Goal: Task Accomplishment & Management: Complete application form

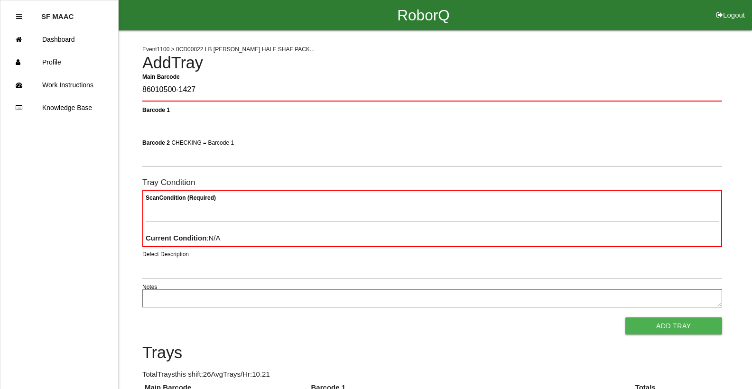
type Barcode "86010500-1427"
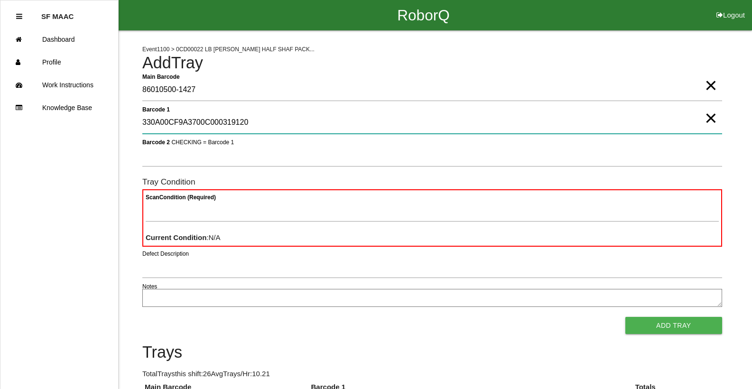
type 1 "330A00CF9A3700C000319120"
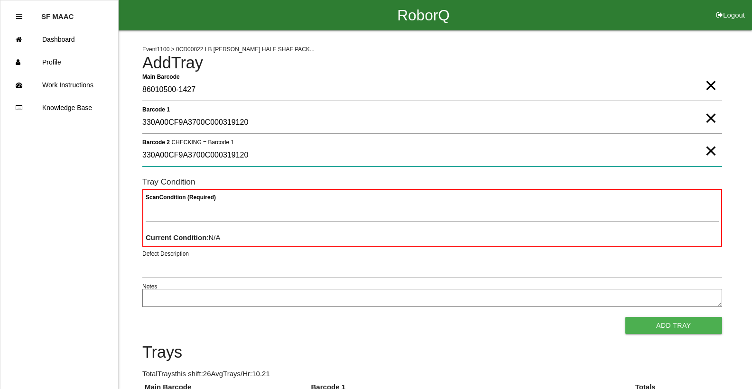
type 2 "330A00CF9A3700C000319120"
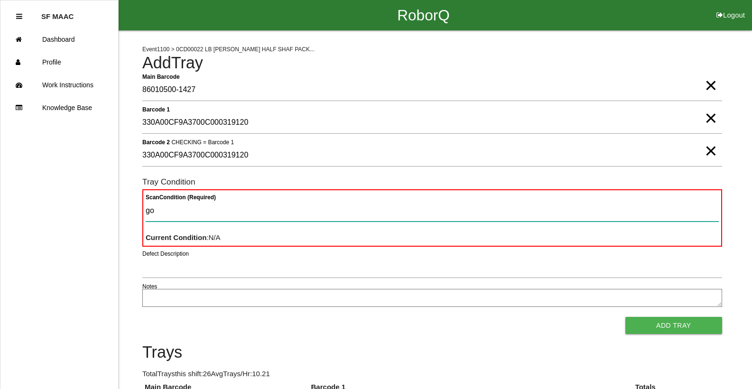
type Condition "goo"
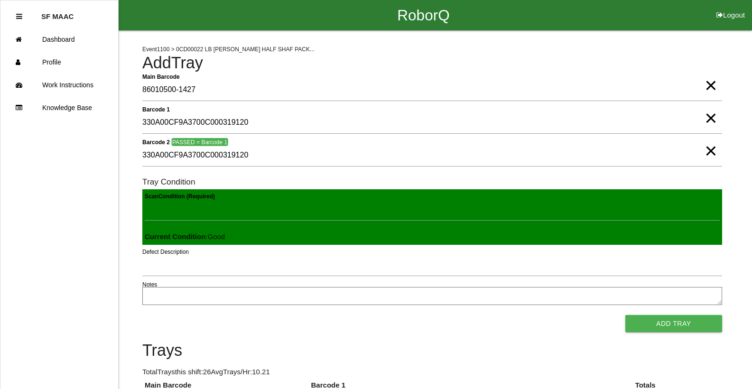
click at [625, 315] on button "Add Tray" at bounding box center [673, 323] width 97 height 17
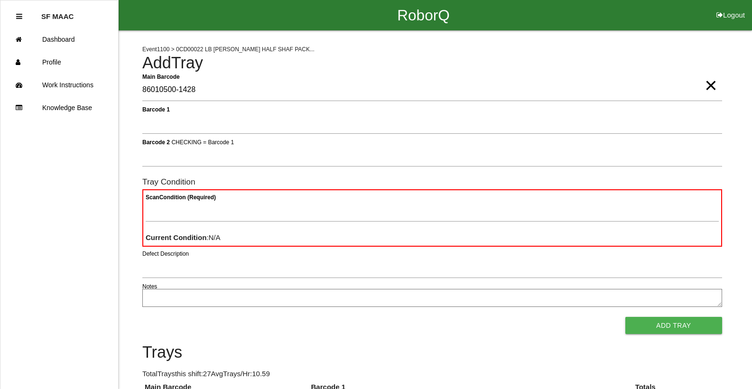
type Barcode "86010500-1428"
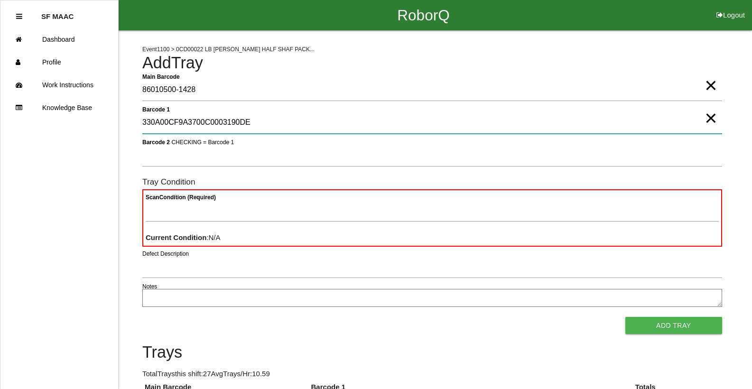
type 1 "330A00CF9A3700C0003190DE"
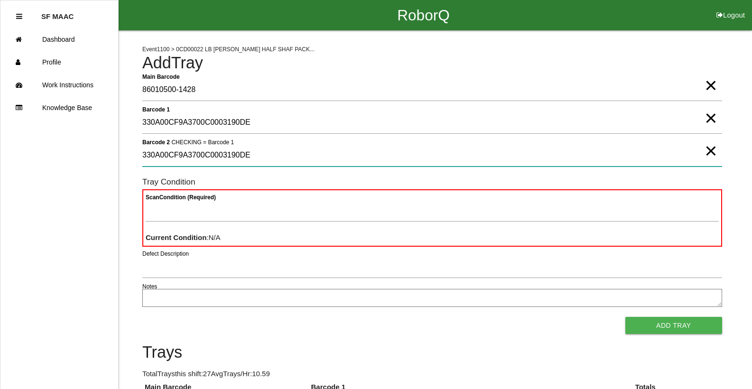
type 2 "330A00CF9A3700C0003190DE"
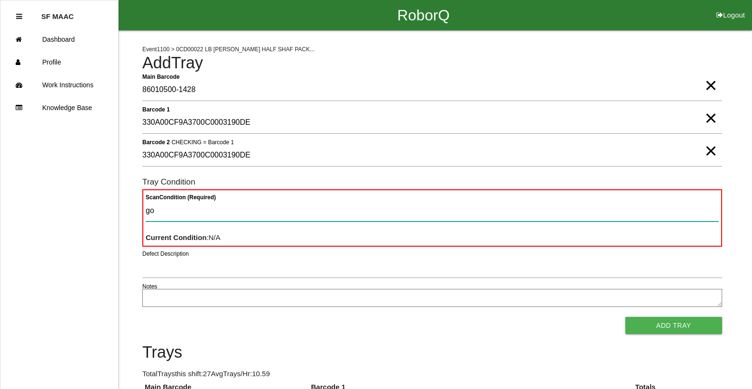
type Condition "goo"
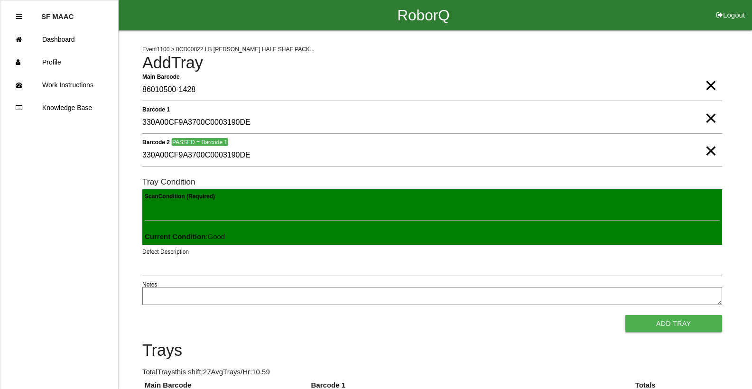
click at [625, 315] on button "Add Tray" at bounding box center [673, 323] width 97 height 17
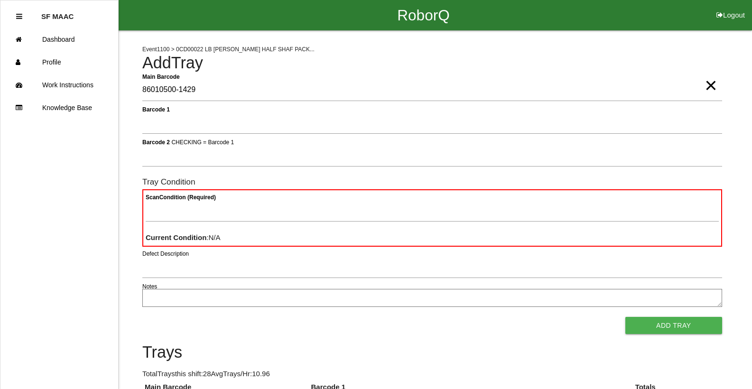
type Barcode "86010500-1429"
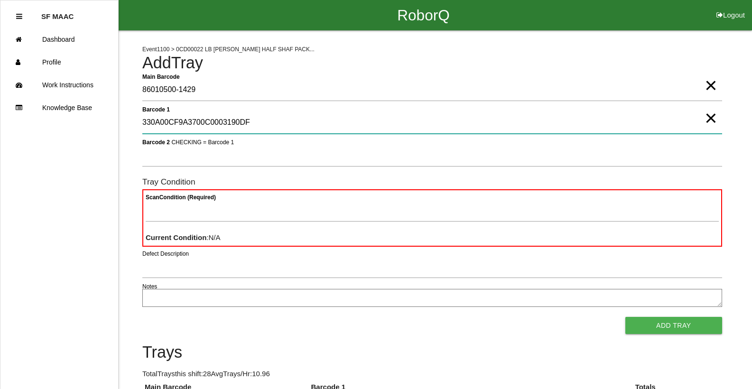
type 1 "330A00CF9A3700C0003190DF"
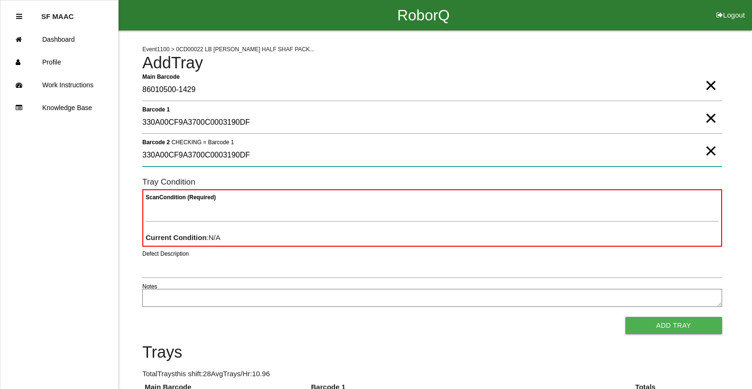
type 2 "330A00CF9A3700C0003190DF"
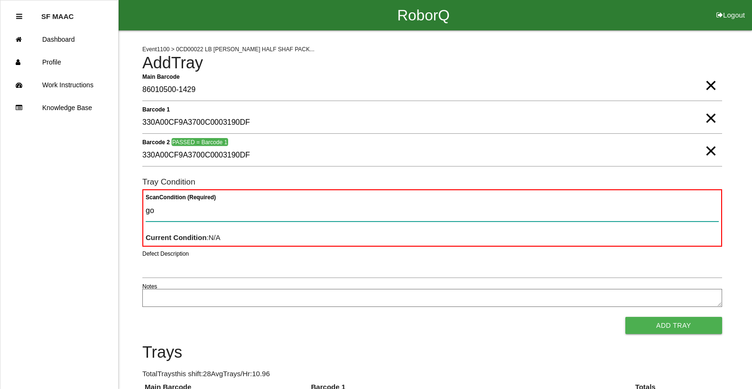
type Condition "goo"
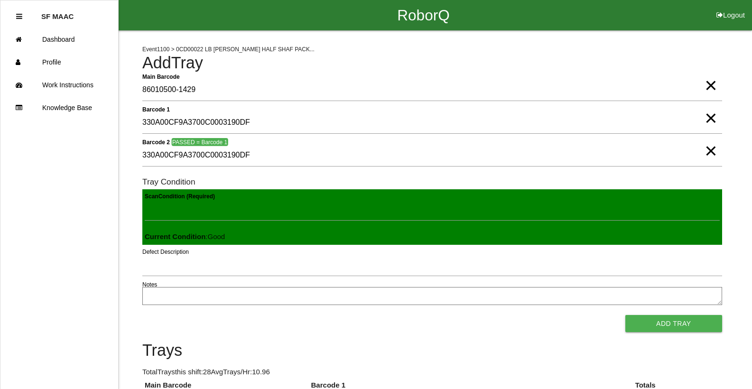
click at [625, 315] on button "Add Tray" at bounding box center [673, 323] width 97 height 17
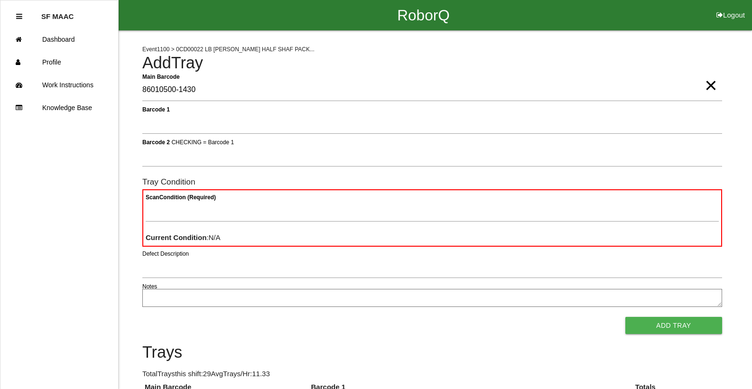
type Barcode "86010500-1430"
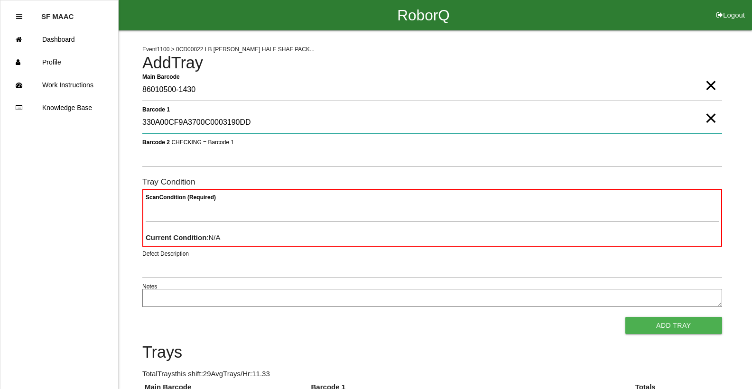
type 1 "330A00CF9A3700C0003190DD"
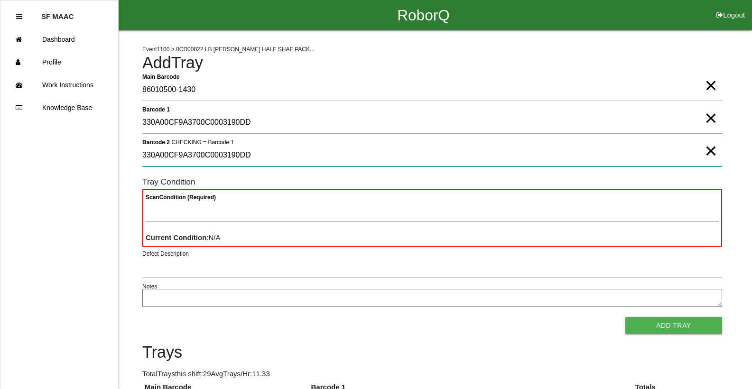
type 2 "330A00CF9A3700C0003190DD"
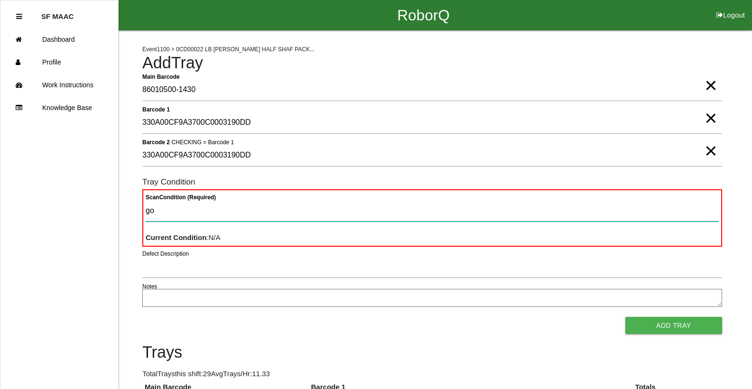
type Condition "goo"
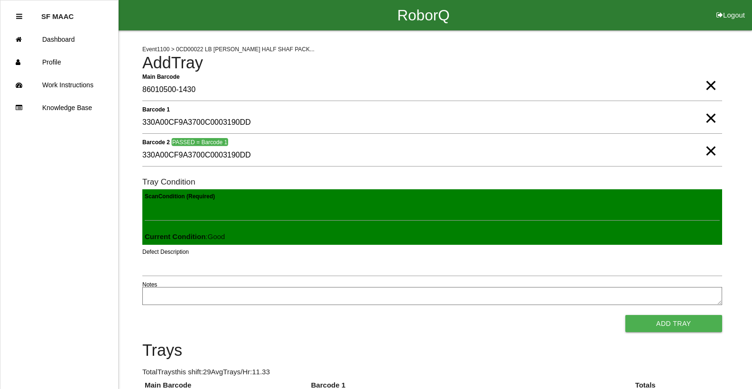
click at [625, 315] on button "Add Tray" at bounding box center [673, 323] width 97 height 17
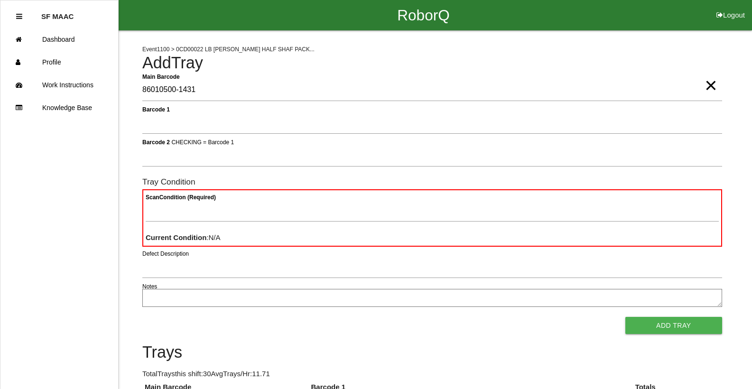
type Barcode "86010500-1431"
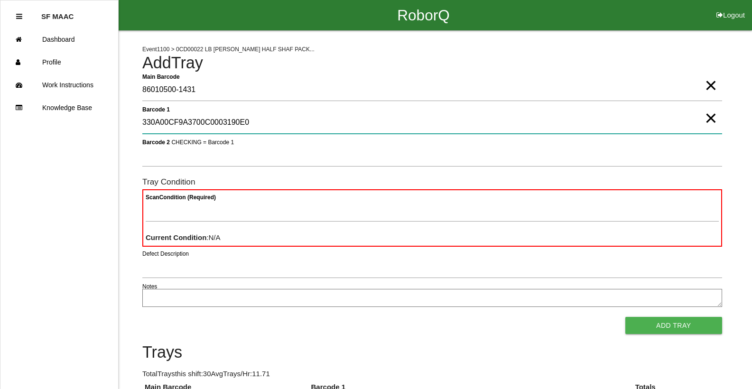
type 1 "330A00CF9A3700C0003190E0"
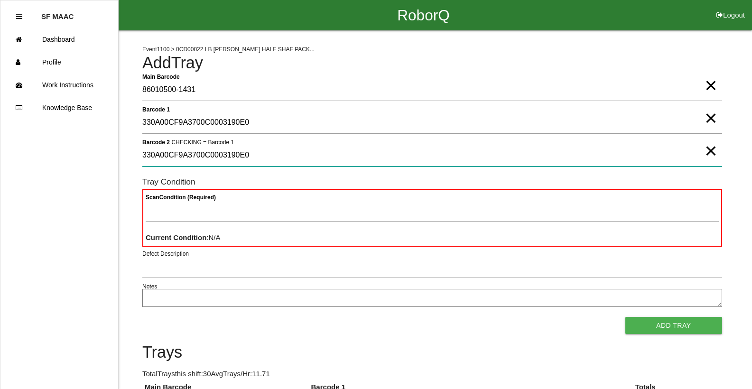
type 2 "330A00CF9A3700C0003190E0"
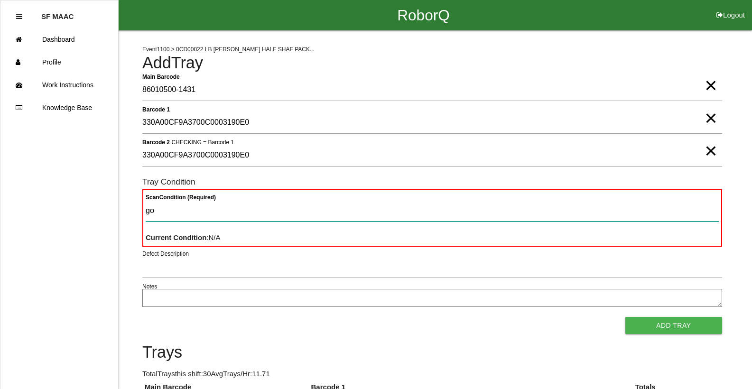
type Condition "goo"
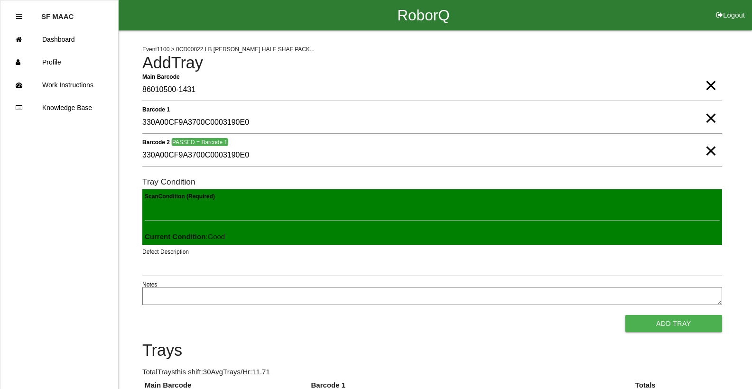
click at [625, 315] on button "Add Tray" at bounding box center [673, 323] width 97 height 17
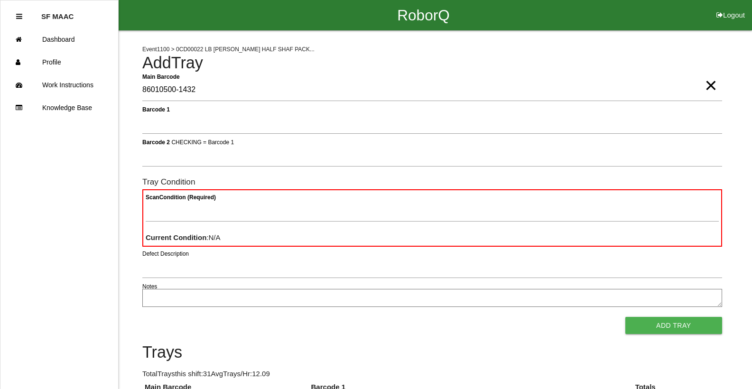
type Barcode "86010500-1432"
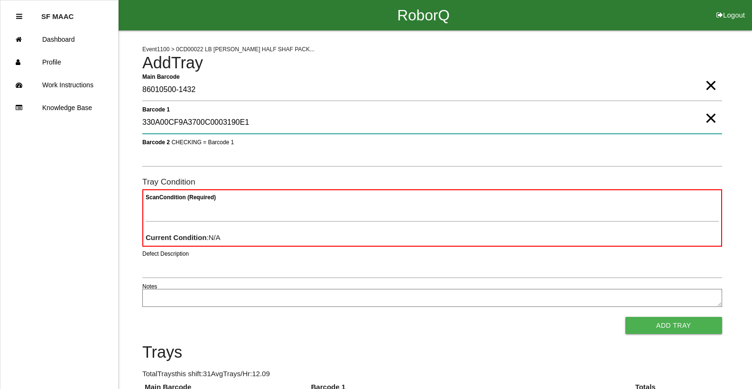
type 1 "330A00CF9A3700C0003190E1"
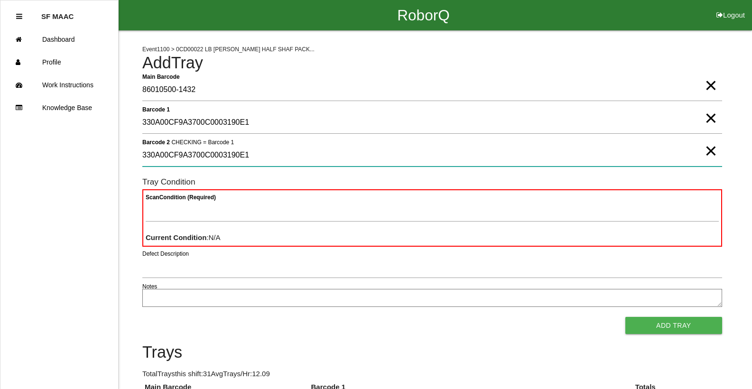
type 2 "330A00CF9A3700C0003190E1"
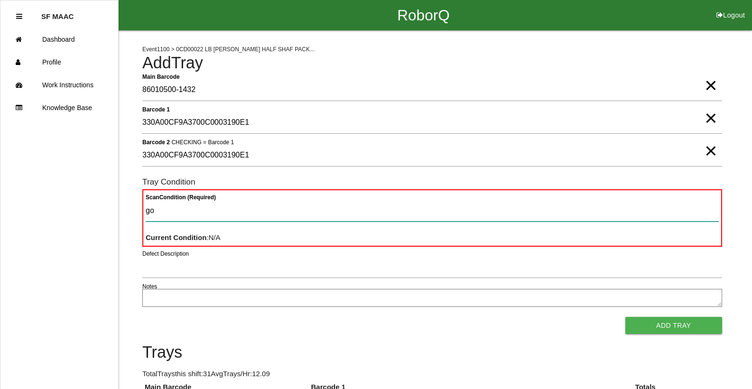
type Condition "goo"
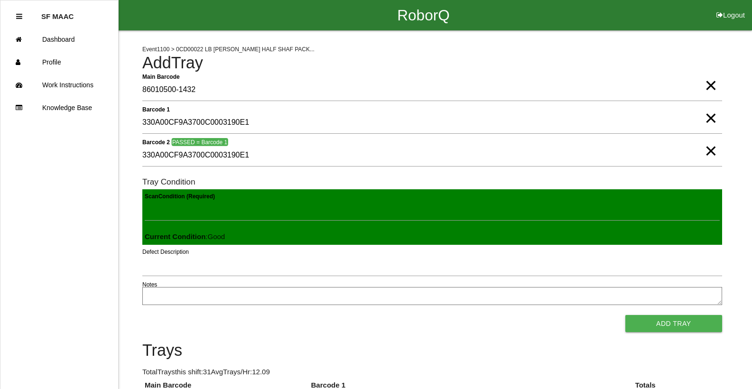
click at [625, 315] on button "Add Tray" at bounding box center [673, 323] width 97 height 17
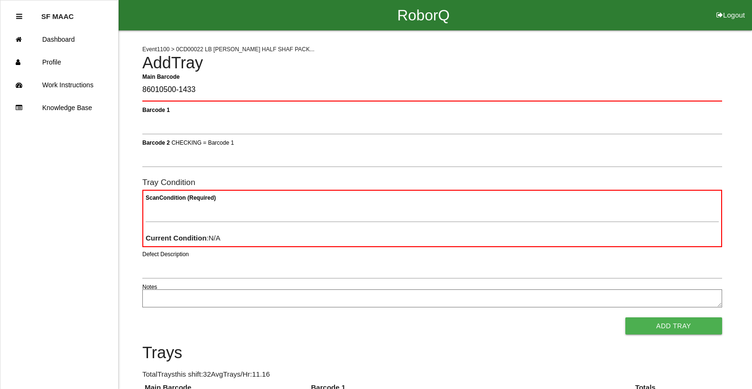
type Barcode "86010500-1433"
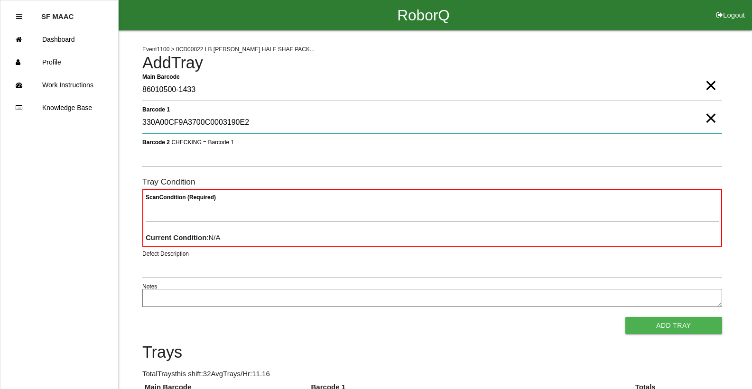
type 1 "330A00CF9A3700C0003190E2"
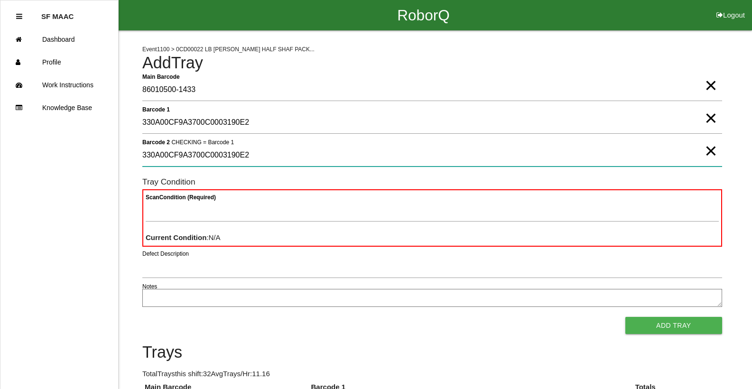
type 2 "330A00CF9A3700C0003190E2"
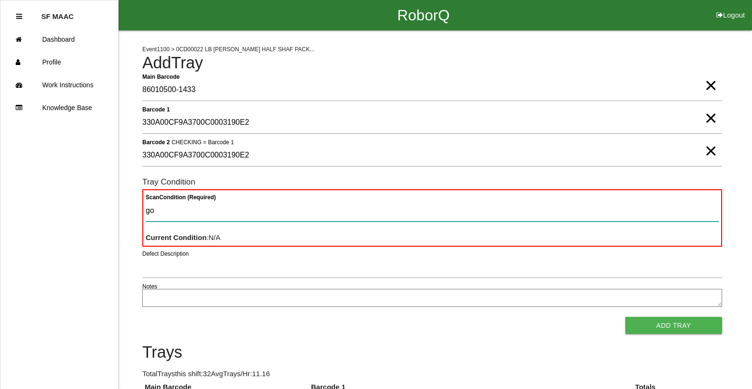
type Condition "goo"
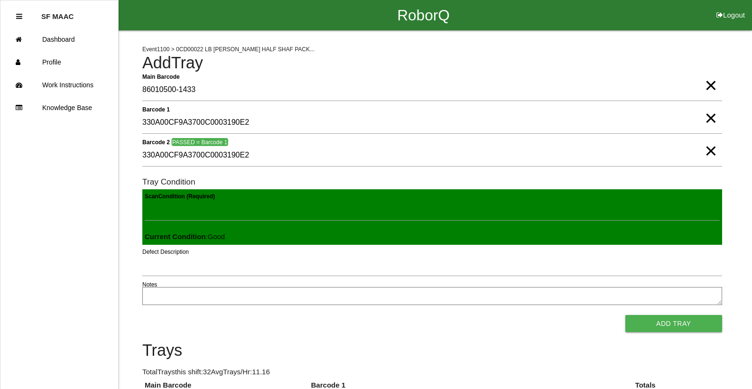
click at [625, 315] on button "Add Tray" at bounding box center [673, 323] width 97 height 17
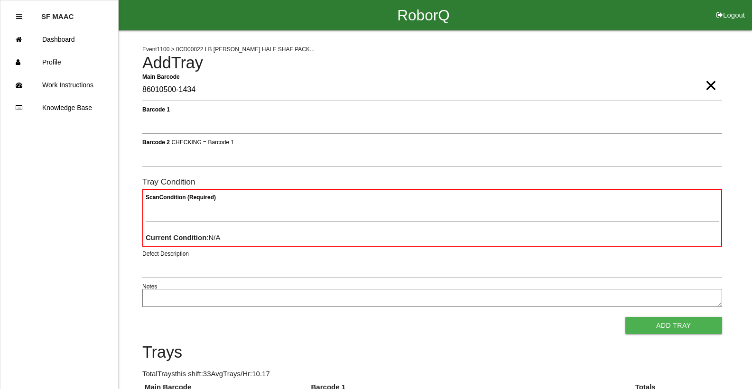
type Barcode "86010500-1434"
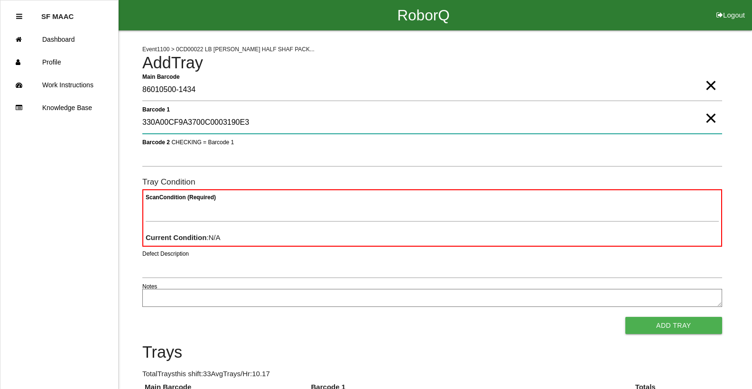
type 1 "330A00CF9A3700C0003190E3"
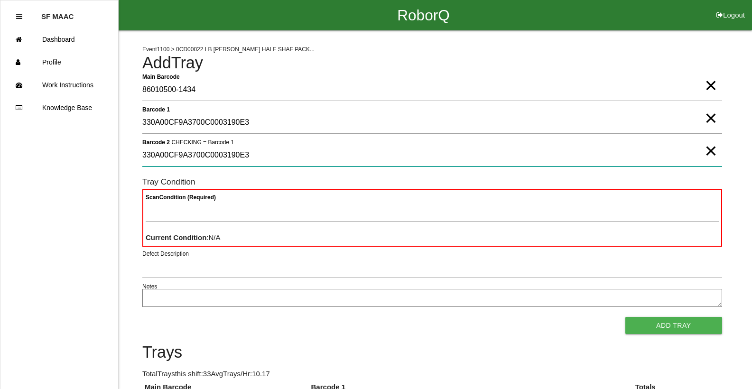
type 2 "330A00CF9A3700C0003190E3"
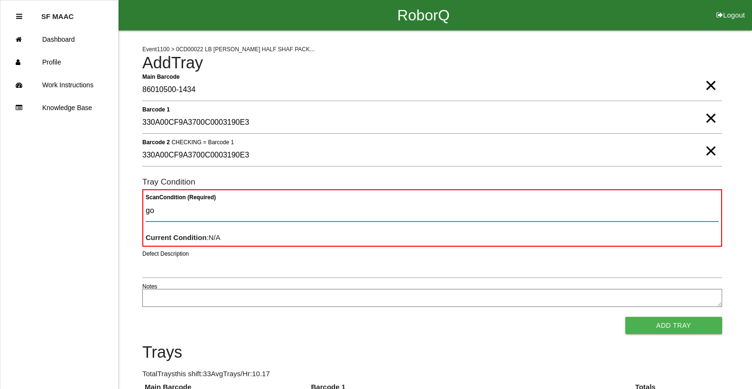
type Condition "goo"
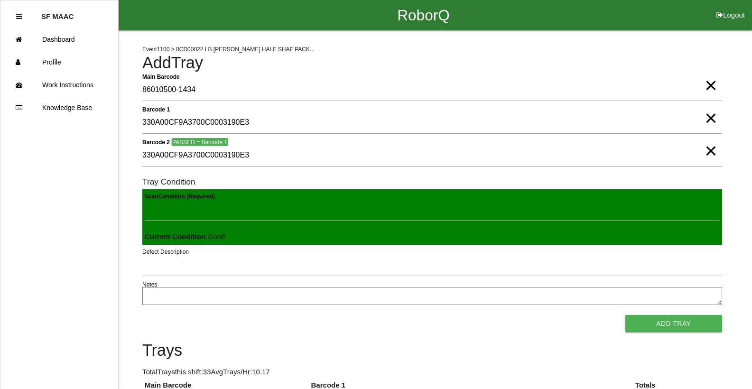
click at [625, 315] on button "Add Tray" at bounding box center [673, 323] width 97 height 17
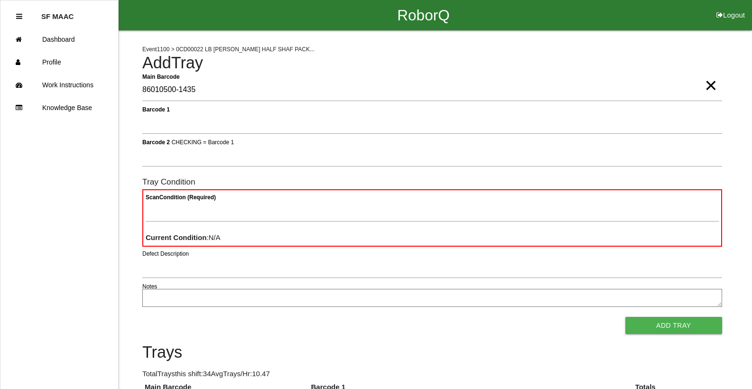
type Barcode "86010500-1435"
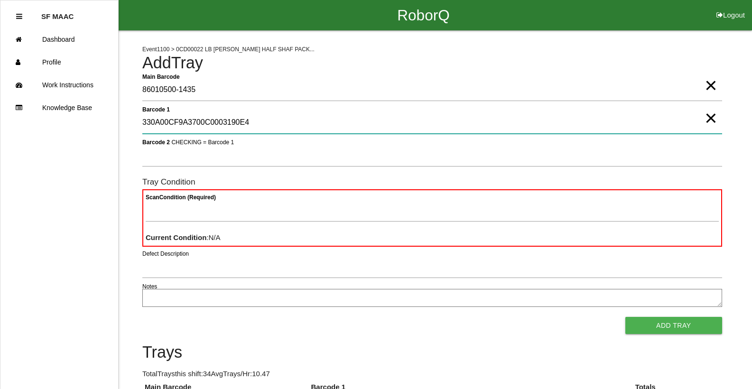
type 1 "330A00CF9A3700C0003190E4"
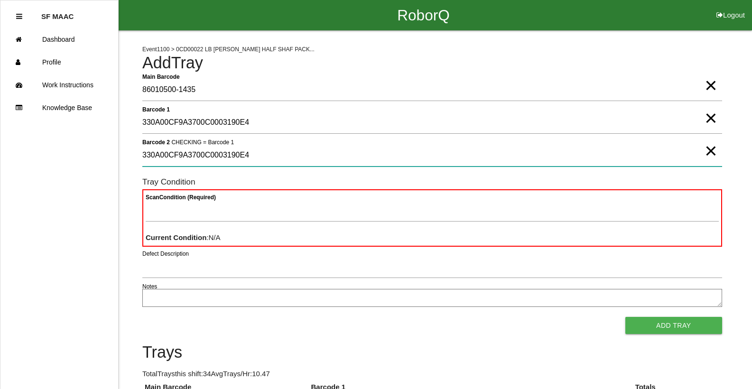
type 2 "330A00CF9A3700C0003190E4"
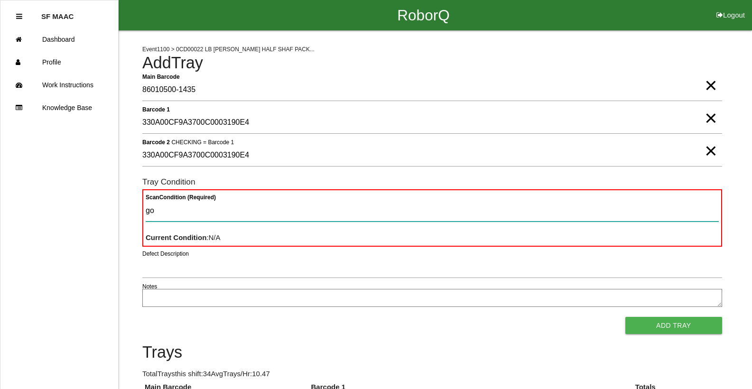
type Condition "goo"
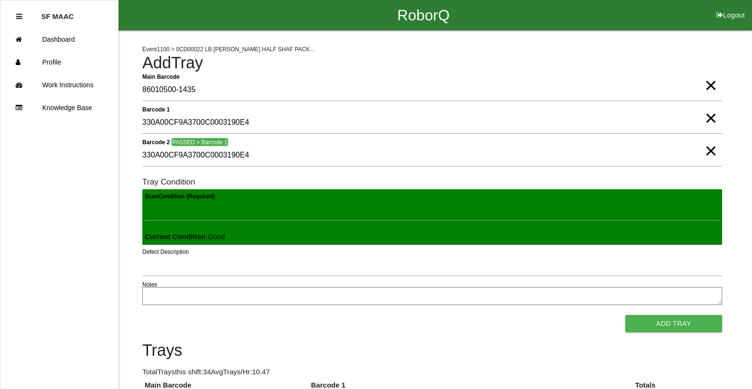
click at [625, 315] on button "Add Tray" at bounding box center [673, 323] width 97 height 17
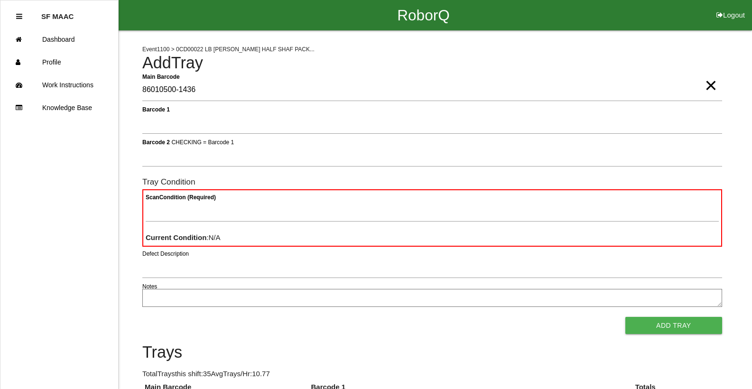
type Barcode "86010500-1436"
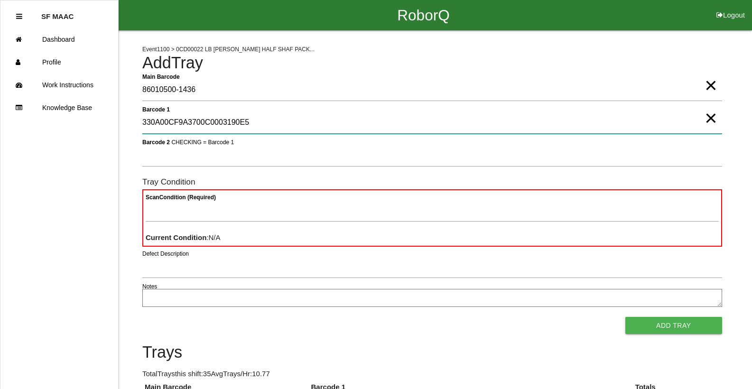
type 1 "330A00CF9A3700C0003190E5"
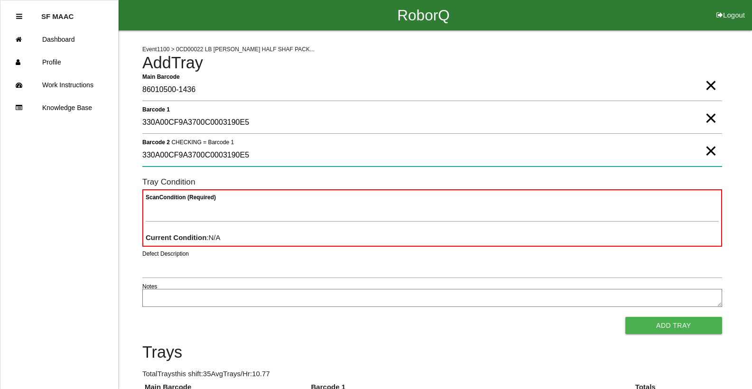
type 2 "330A00CF9A3700C0003190E5"
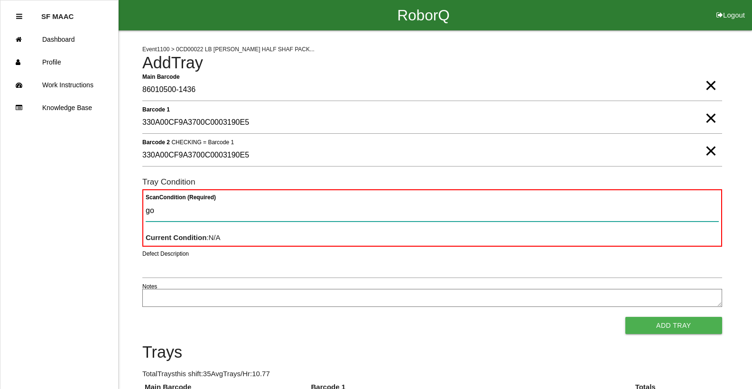
type Condition "goo"
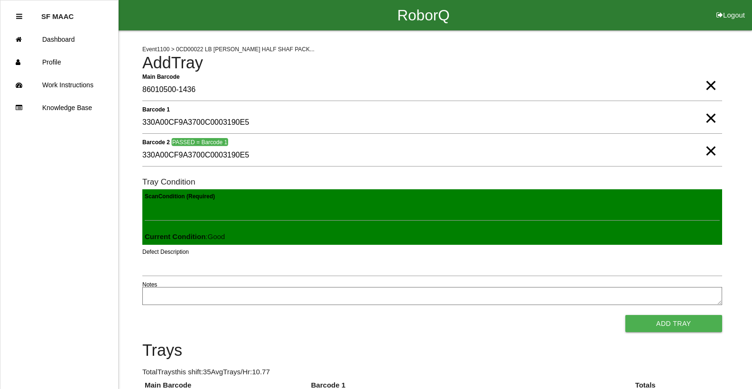
click at [625, 315] on button "Add Tray" at bounding box center [673, 323] width 97 height 17
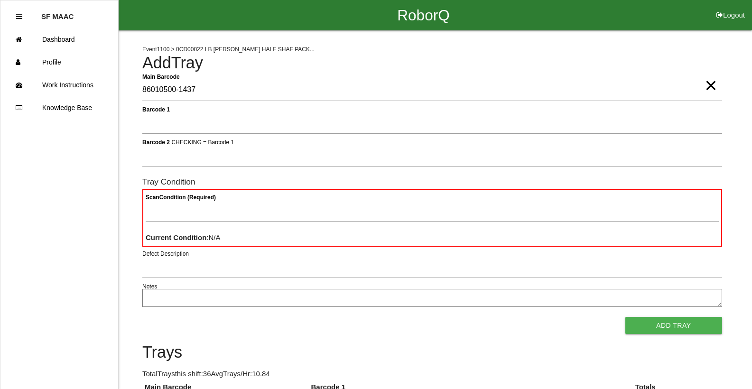
type Barcode "86010500-1437"
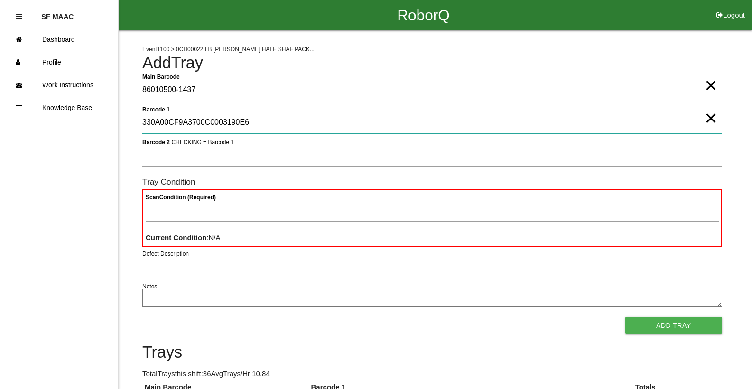
type 1 "330A00CF9A3700C0003190E6"
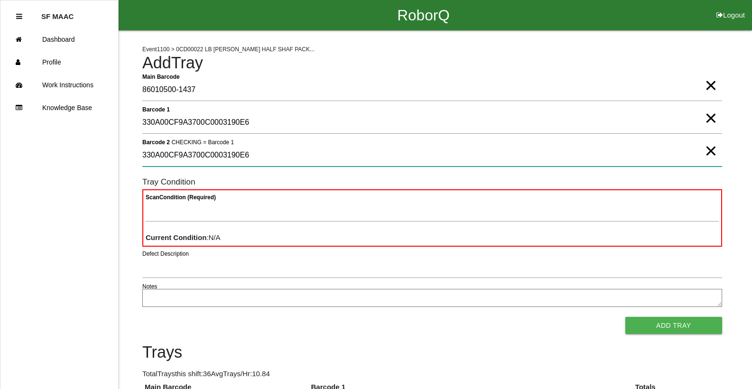
type 2 "330A00CF9A3700C0003190E6"
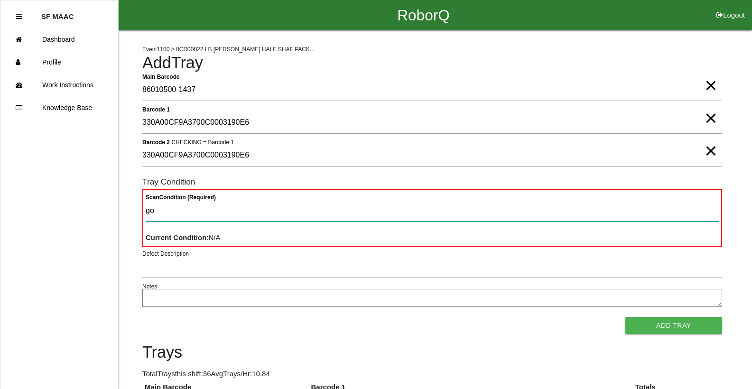
type Condition "goo"
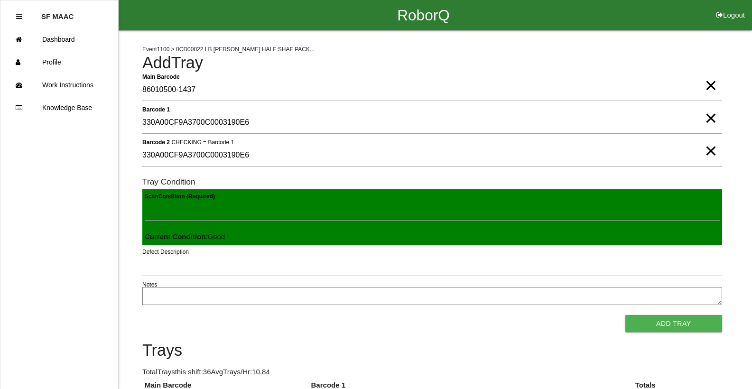
click at [625, 315] on button "Add Tray" at bounding box center [673, 323] width 97 height 17
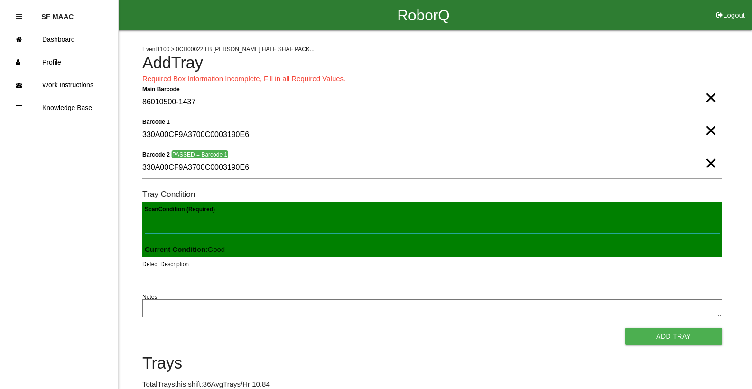
click at [161, 221] on Condition "Scan Condition (Required)" at bounding box center [432, 223] width 575 height 22
type Condition "goo"
click at [625, 328] on button "Add Tray" at bounding box center [673, 336] width 97 height 17
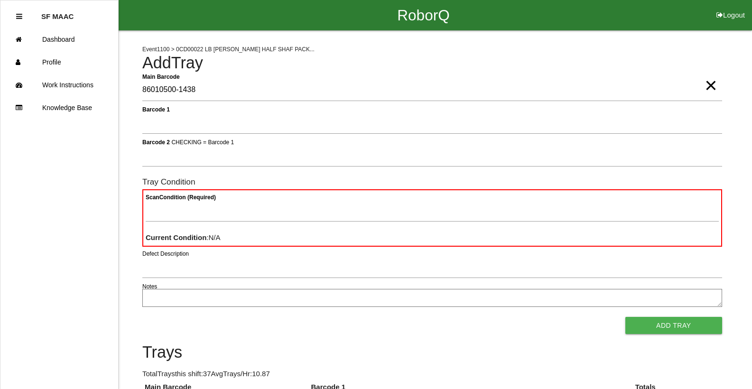
type Barcode "86010500-1438"
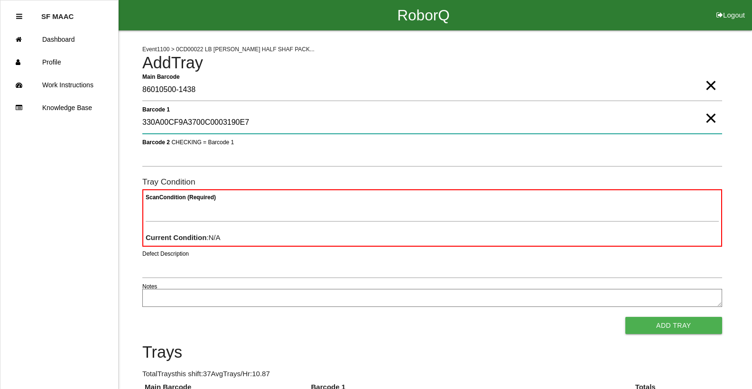
type 1 "330A00CF9A3700C0003190E7"
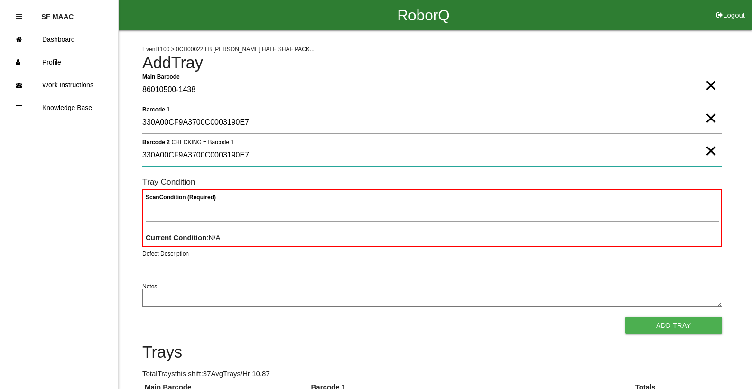
type 2 "330A00CF9A3700C0003190E7"
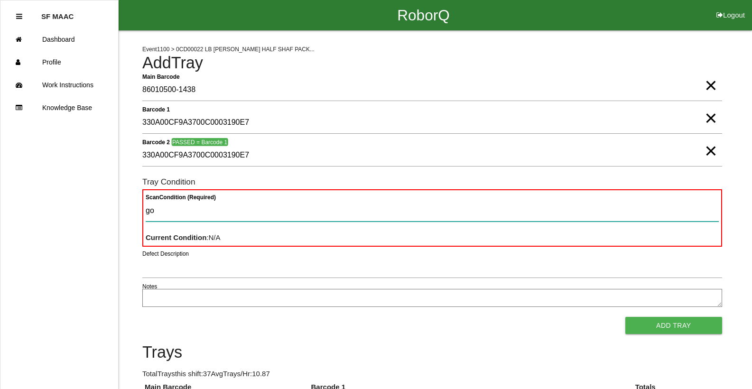
type Condition "goo"
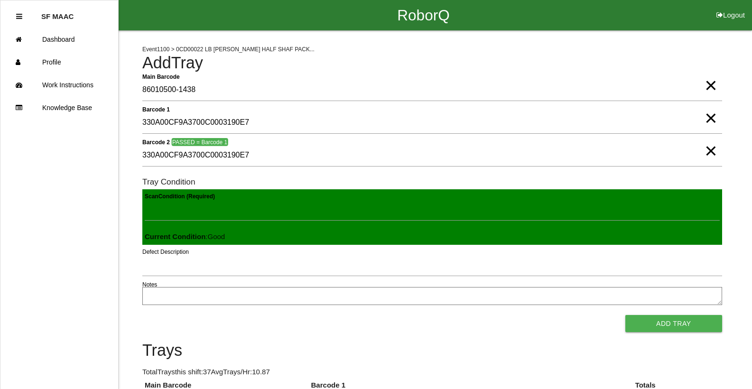
click button "Add Tray" at bounding box center [673, 323] width 97 height 17
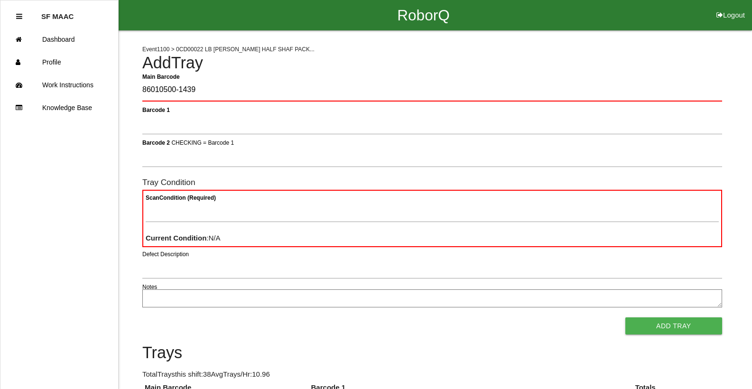
type Barcode "86010500-1439"
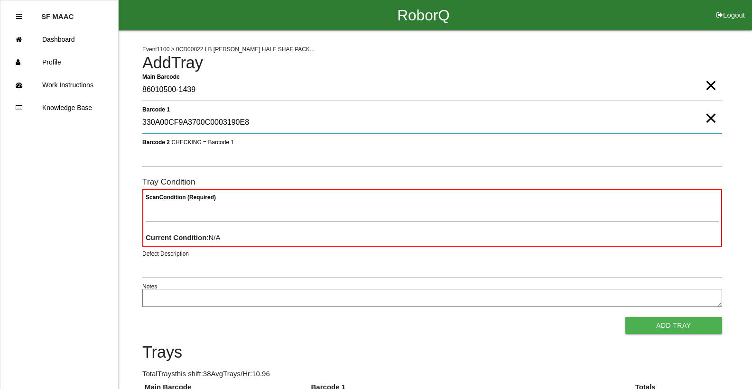
type 1 "330A00CF9A3700C0003190E8"
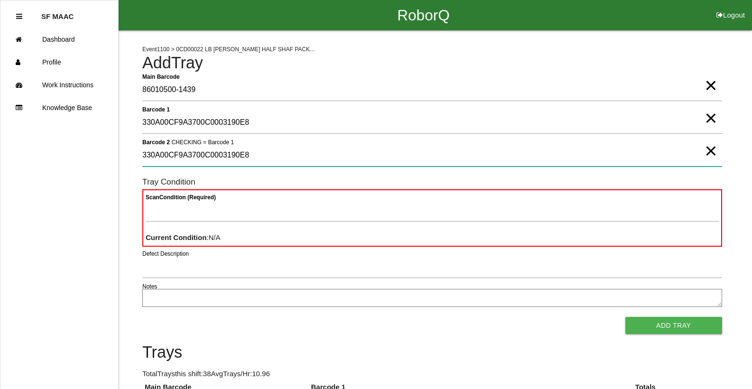
type 2 "330A00CF9A3700C0003190E8"
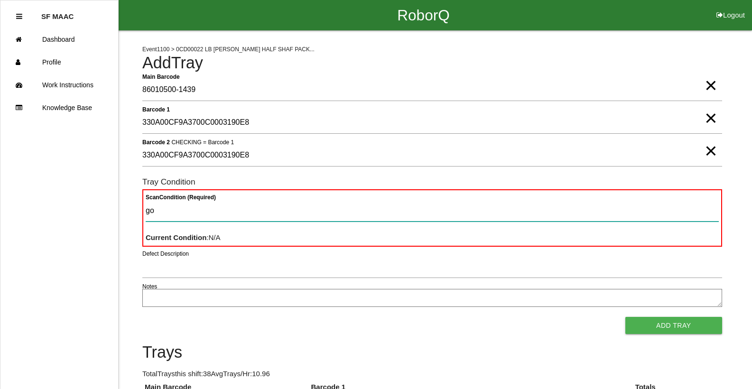
type Condition "goo"
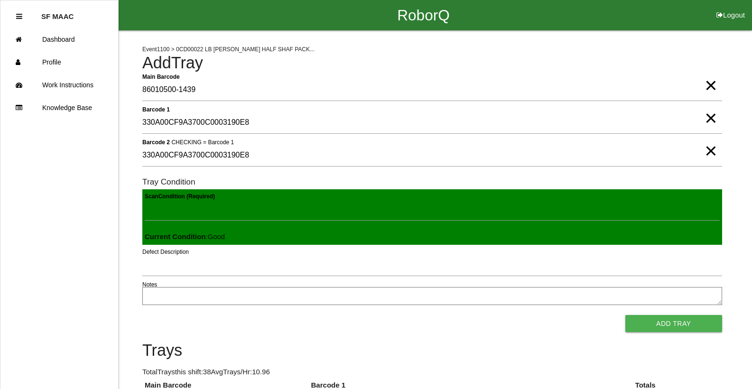
click at [625, 315] on button "Add Tray" at bounding box center [673, 323] width 97 height 17
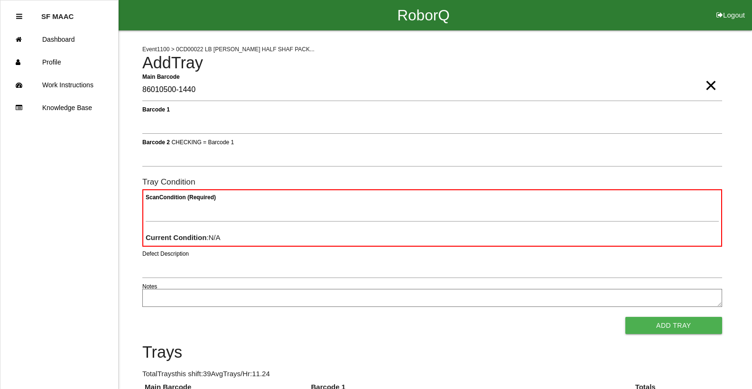
type Barcode "86010500-1440"
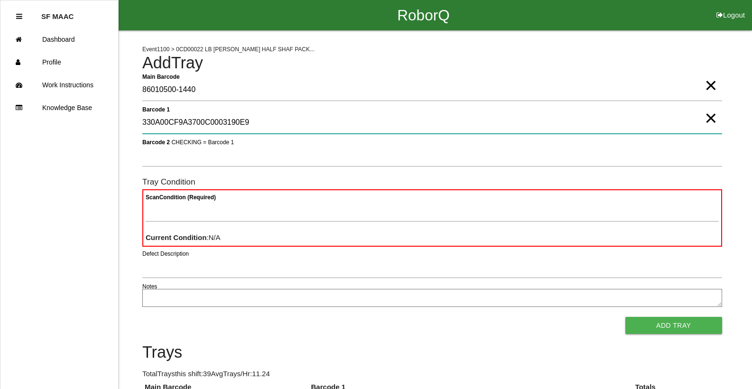
type 1 "330A00CF9A3700C0003190E9"
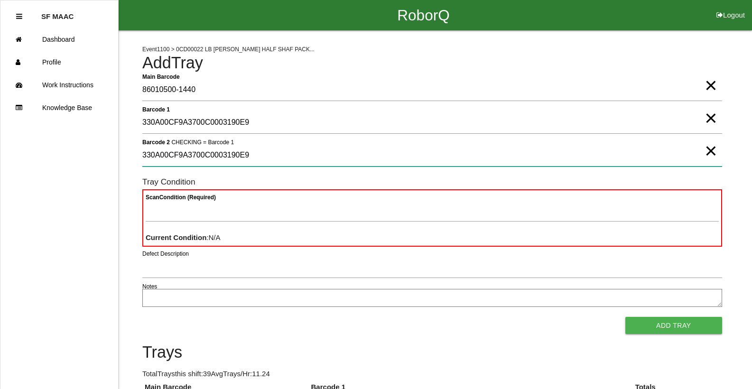
type 2 "330A00CF9A3700C0003190E9"
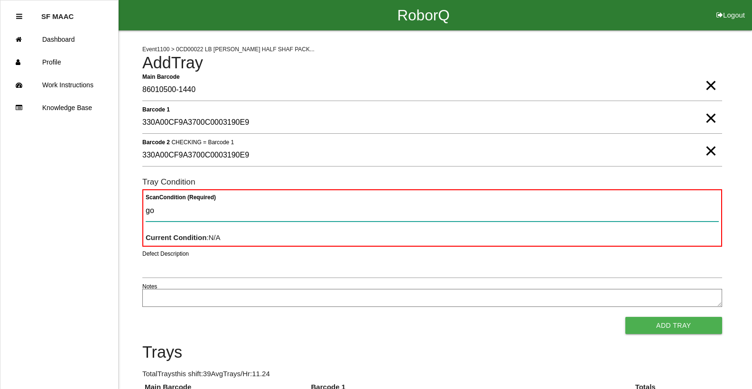
type Condition "goo"
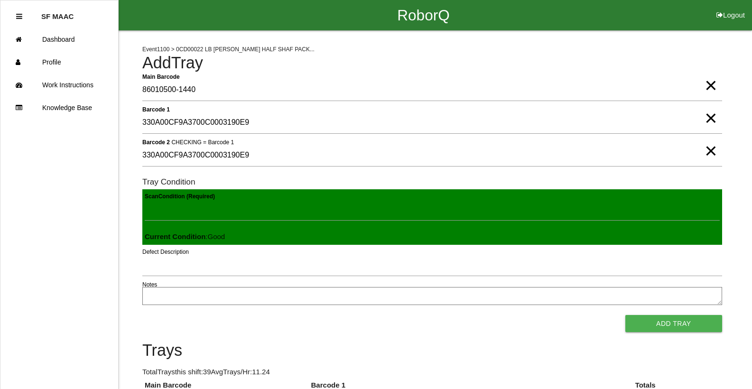
click at [625, 315] on button "Add Tray" at bounding box center [673, 323] width 97 height 17
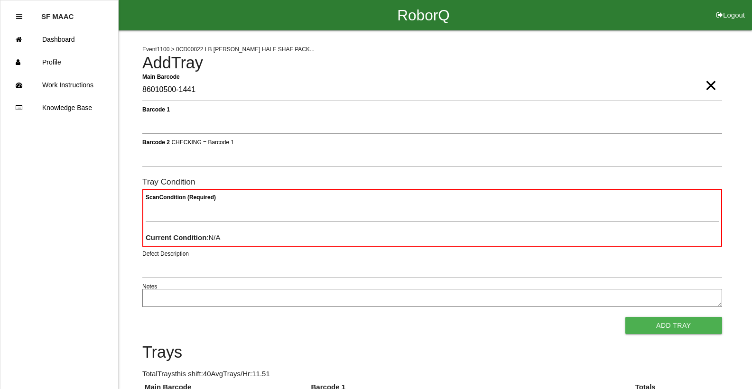
type Barcode "86010500-1441"
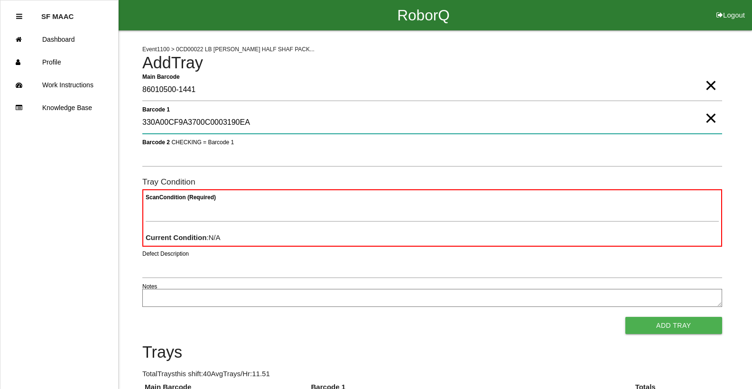
type 1 "330A00CF9A3700C0003190EA"
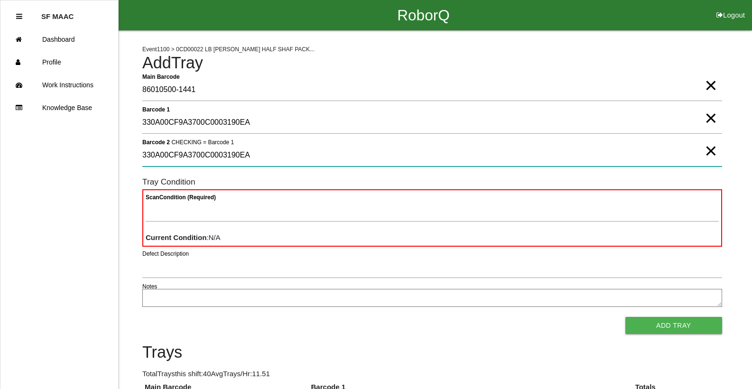
type 2 "330A00CF9A3700C0003190EA"
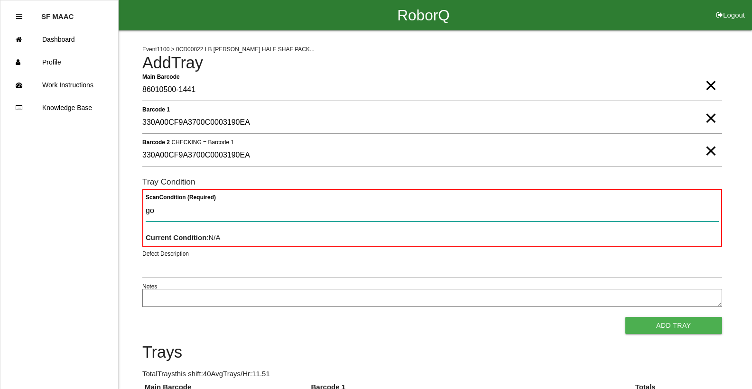
type Condition "goo"
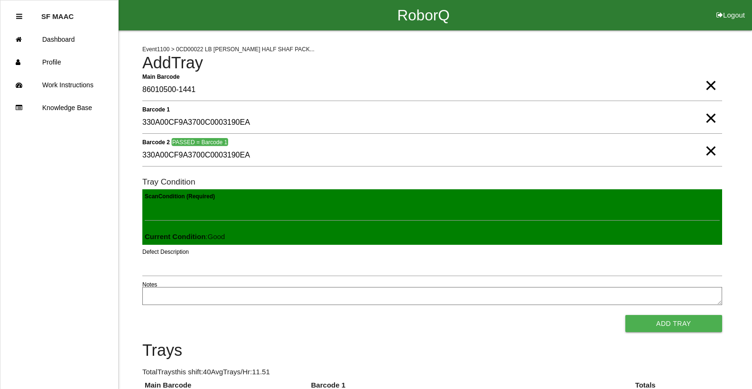
click at [625, 315] on button "Add Tray" at bounding box center [673, 323] width 97 height 17
